Goal: Information Seeking & Learning: Find specific fact

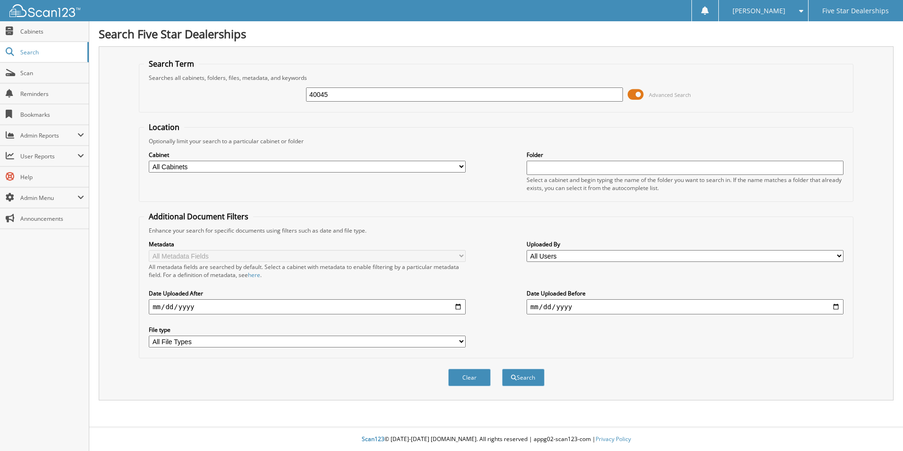
type input "40045"
click at [502, 368] on button "Search" at bounding box center [523, 376] width 43 height 17
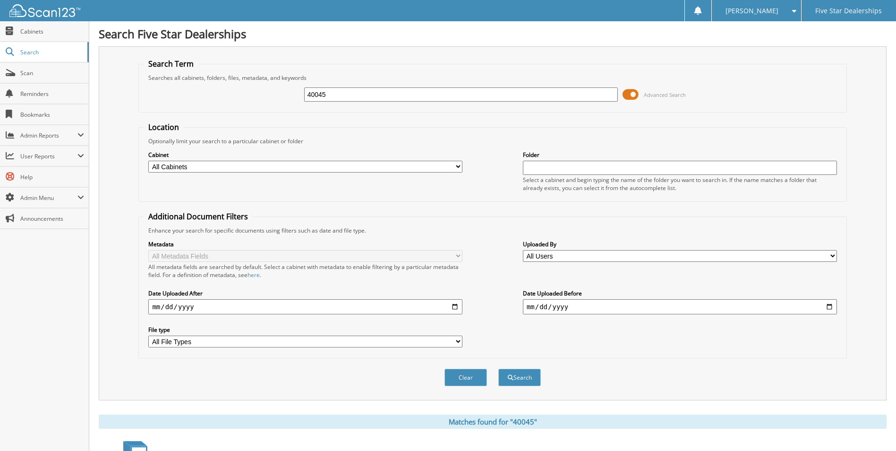
drag, startPoint x: 347, startPoint y: 93, endPoint x: 200, endPoint y: 119, distance: 148.7
click at [202, 120] on form "Search Term Searches all cabinets, folders, files, metadata, and keywords 40045…" at bounding box center [492, 228] width 708 height 338
type input "CC082025"
click at [498, 368] on button "Search" at bounding box center [519, 376] width 43 height 17
click at [26, 34] on span "Cabinets" at bounding box center [52, 31] width 64 height 8
